Goal: Complete application form

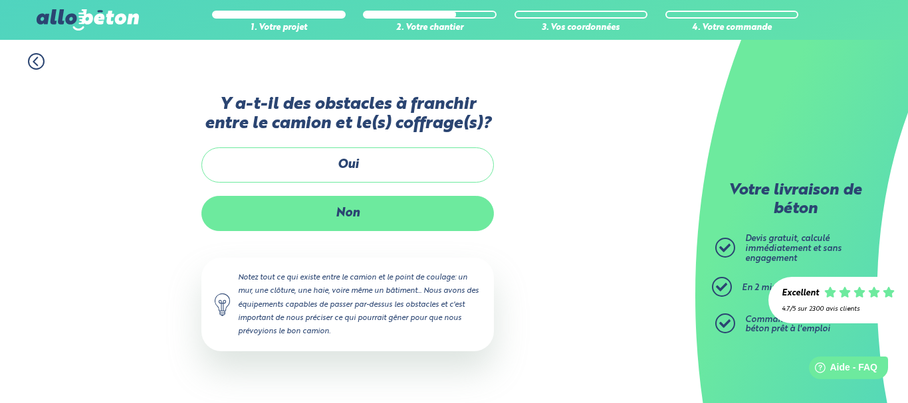
click at [361, 213] on label "Non" at bounding box center [347, 213] width 292 height 35
click at [0, 0] on input "Non" at bounding box center [0, 0] width 0 height 0
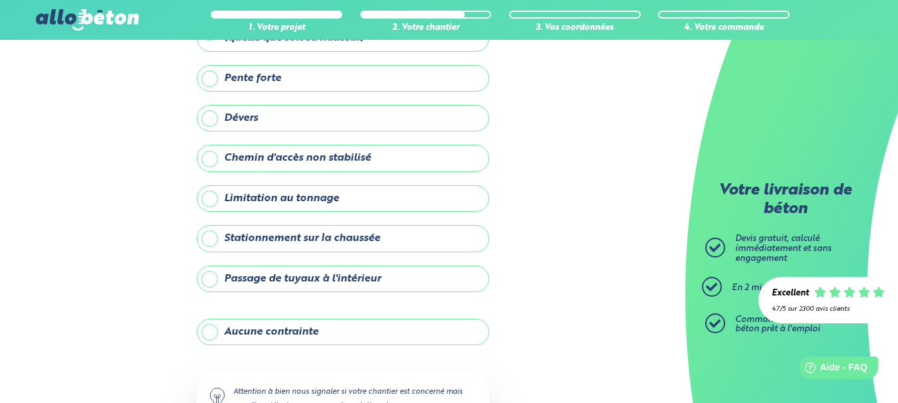
scroll to position [133, 0]
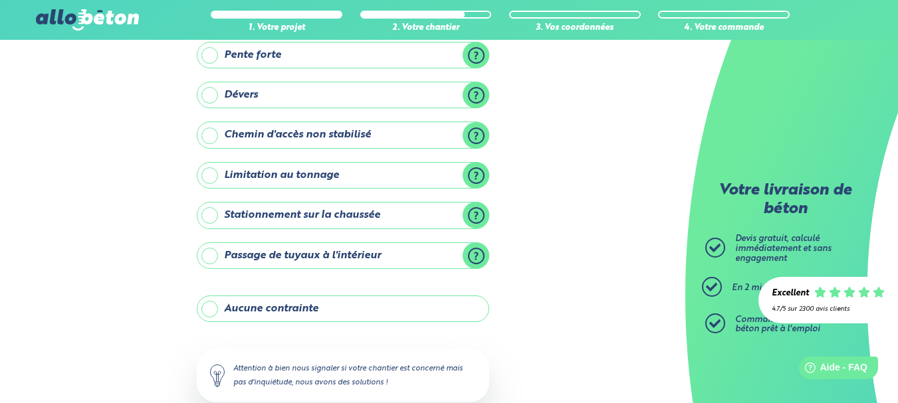
click at [241, 220] on label "Stationnement sur la chaussée" at bounding box center [343, 215] width 292 height 27
click at [0, 0] on input "Stationnement sur la chaussée" at bounding box center [0, 0] width 0 height 0
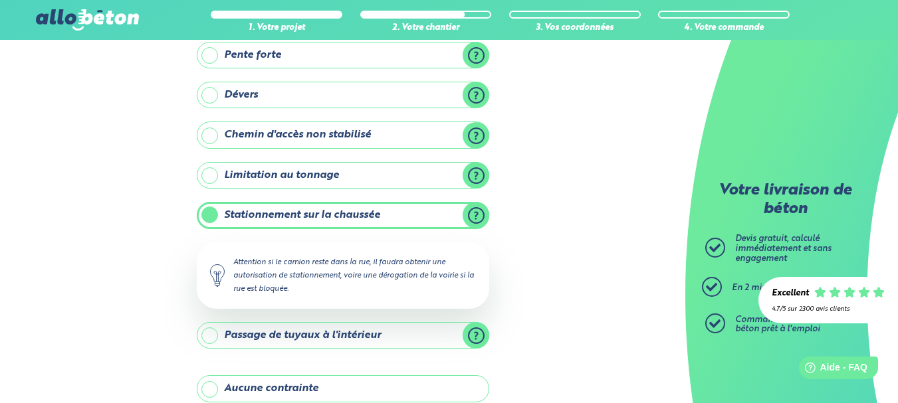
scroll to position [199, 0]
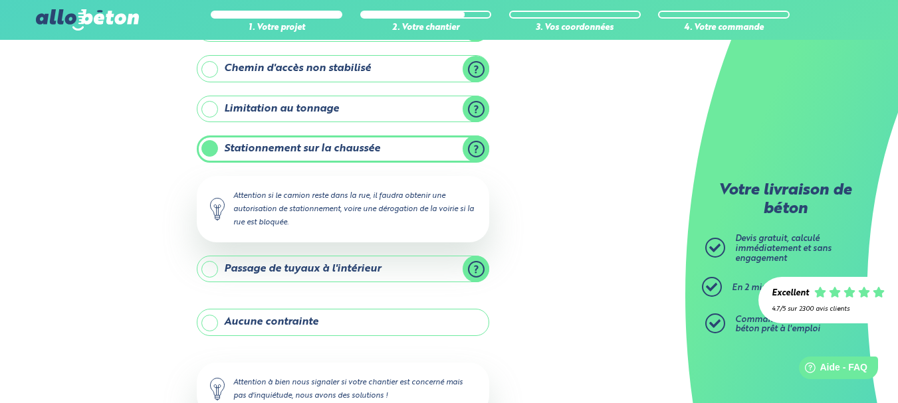
click at [268, 268] on label "Passage de tuyaux à l'intérieur" at bounding box center [343, 269] width 292 height 27
click at [0, 0] on input "Passage de tuyaux à l'intérieur" at bounding box center [0, 0] width 0 height 0
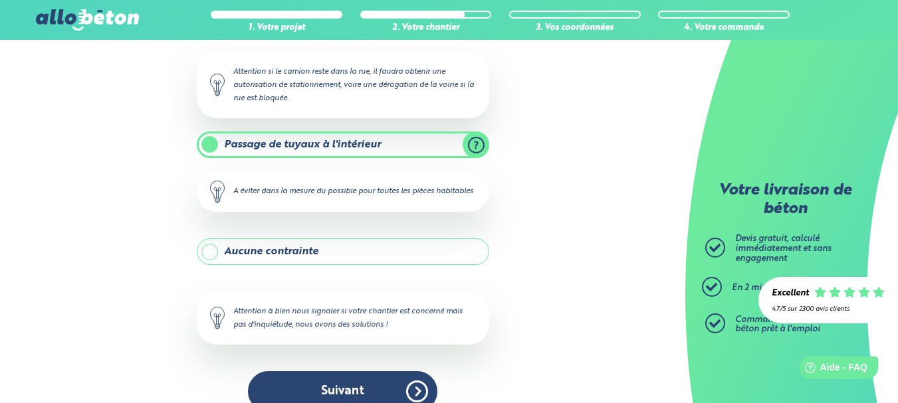
scroll to position [360, 0]
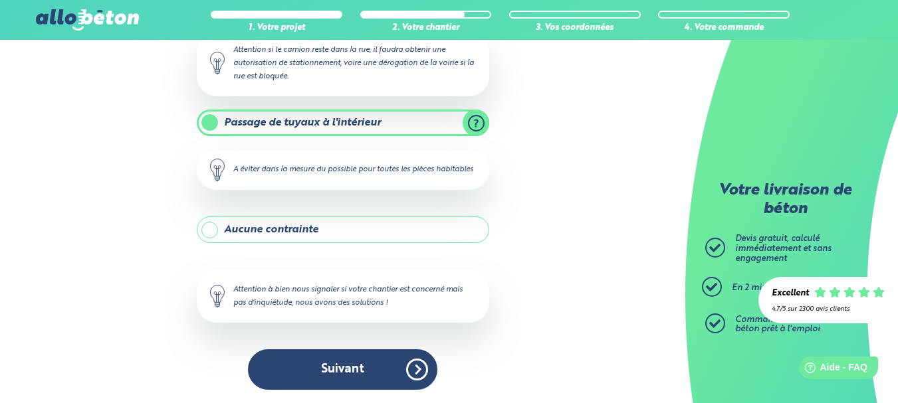
click at [475, 110] on label "Passage de tuyaux à l'intérieur" at bounding box center [343, 123] width 292 height 27
click at [0, 0] on input "Passage de tuyaux à l'intérieur" at bounding box center [0, 0] width 0 height 0
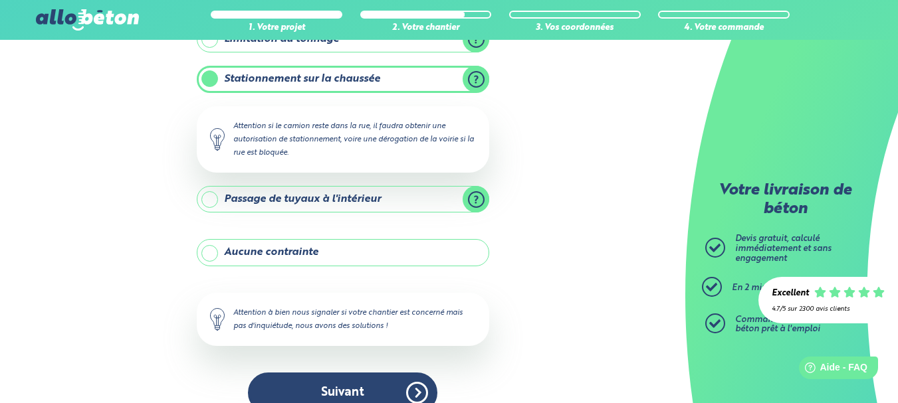
scroll to position [292, 0]
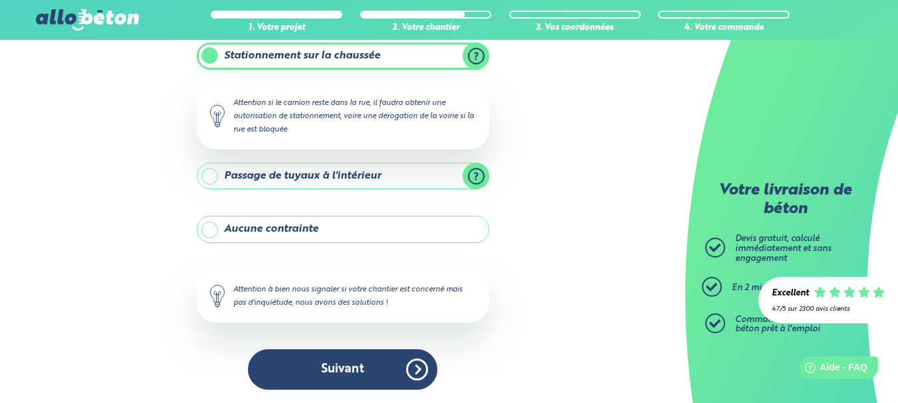
click at [270, 171] on label "Passage de tuyaux à l'intérieur" at bounding box center [343, 176] width 292 height 27
click at [0, 0] on input "Passage de tuyaux à l'intérieur" at bounding box center [0, 0] width 0 height 0
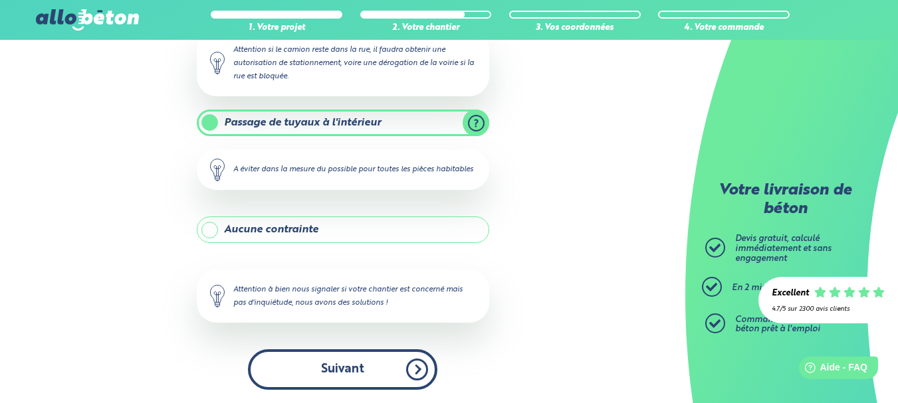
click at [333, 367] on button "Suivant" at bounding box center [342, 370] width 189 height 41
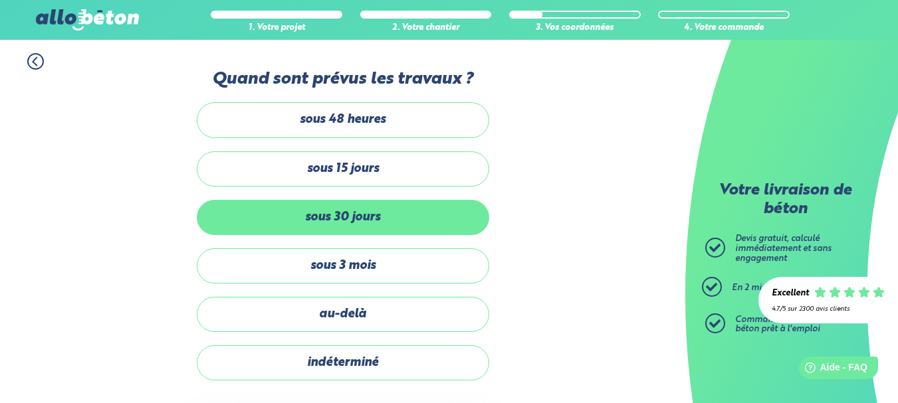
click at [419, 215] on label "sous 30 jours" at bounding box center [343, 217] width 292 height 35
click at [0, 0] on input "sous 30 jours" at bounding box center [0, 0] width 0 height 0
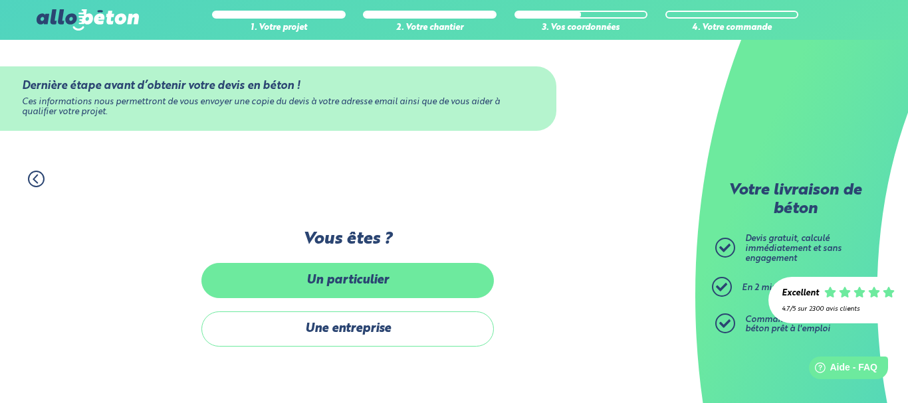
click at [419, 281] on label "Un particulier" at bounding box center [347, 280] width 292 height 35
click at [0, 0] on input "Un particulier" at bounding box center [0, 0] width 0 height 0
